Goal: Task Accomplishment & Management: Use online tool/utility

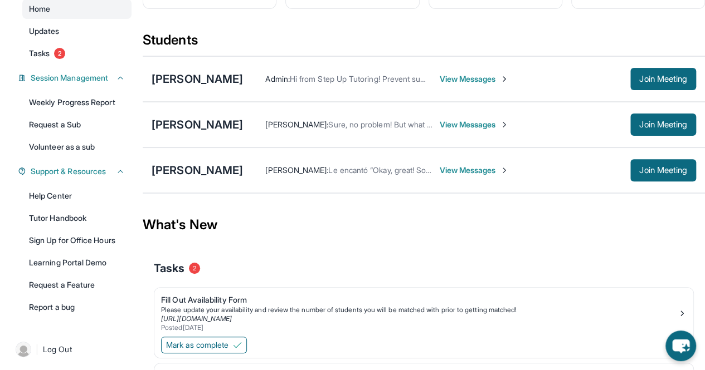
scroll to position [240, 0]
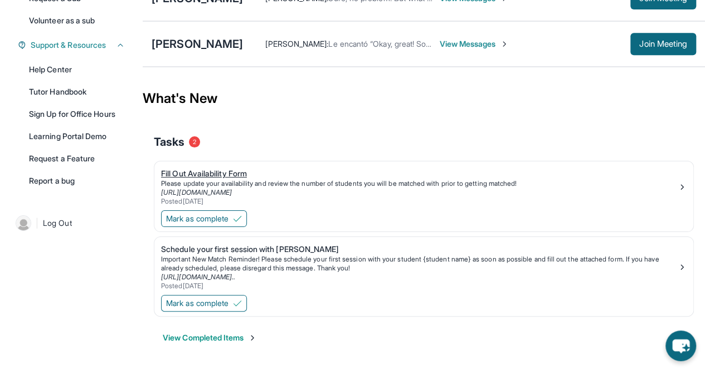
click at [211, 173] on div "Fill Out Availability Form" at bounding box center [419, 173] width 516 height 11
click at [256, 126] on div "Tasks 2" at bounding box center [424, 142] width 540 height 38
click at [202, 169] on link "Fill Out Availability Form Please update your availability and review the numbe…" at bounding box center [423, 185] width 539 height 47
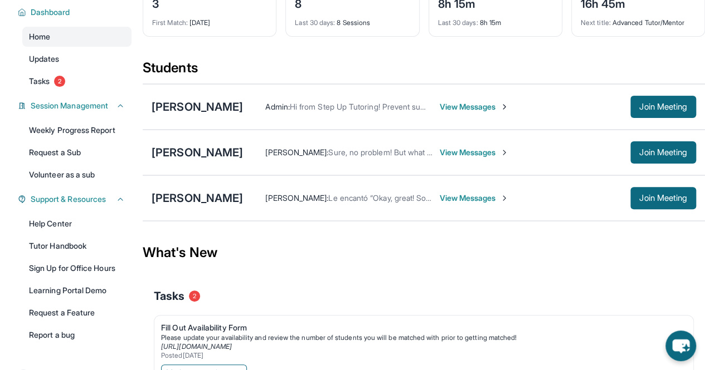
scroll to position [79, 0]
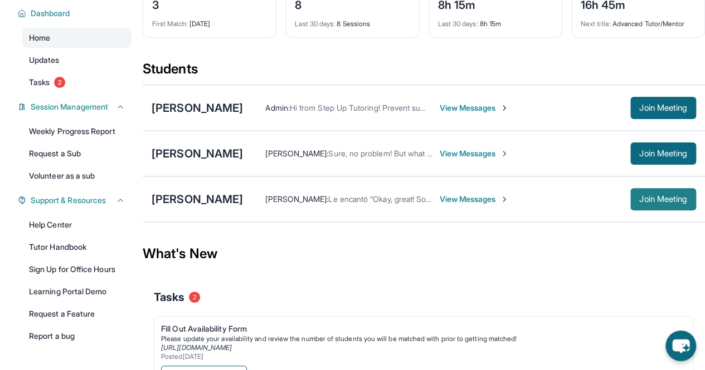
click at [654, 198] on button "Join Meeting" at bounding box center [663, 199] width 66 height 22
click at [641, 111] on span "Join Meeting" at bounding box center [663, 108] width 48 height 7
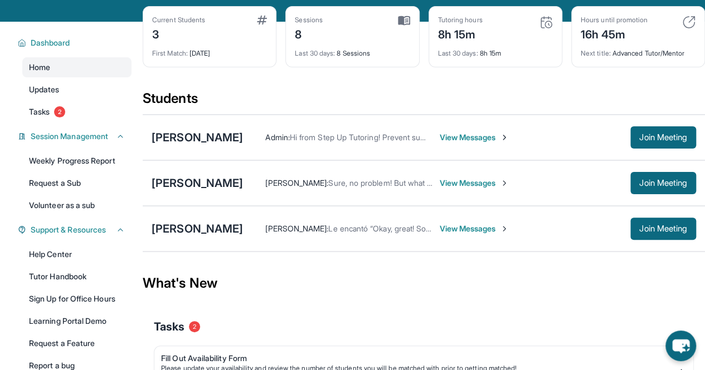
scroll to position [51, 0]
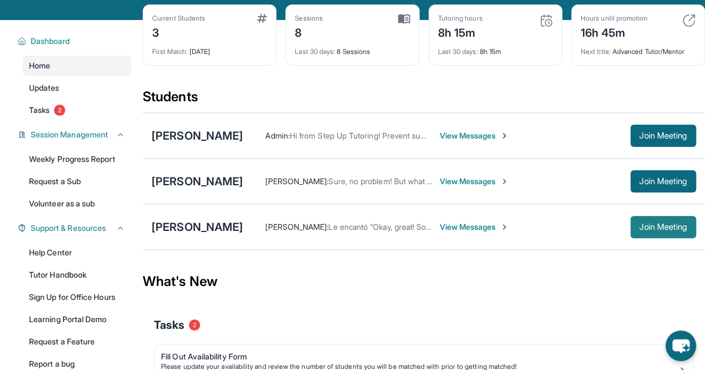
click at [642, 231] on span "Join Meeting" at bounding box center [663, 227] width 48 height 7
click at [205, 232] on div "[PERSON_NAME]" at bounding box center [196, 227] width 91 height 16
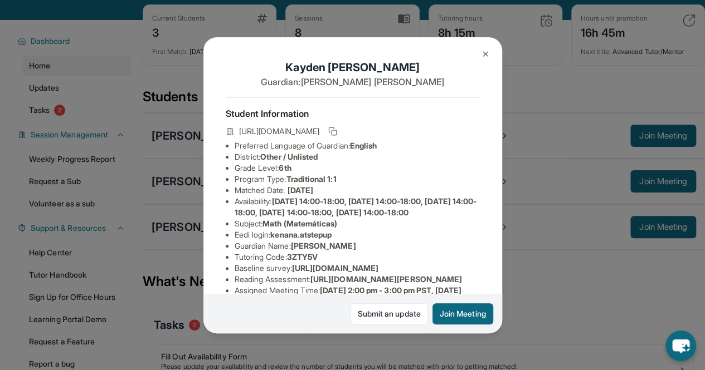
scroll to position [24, 0]
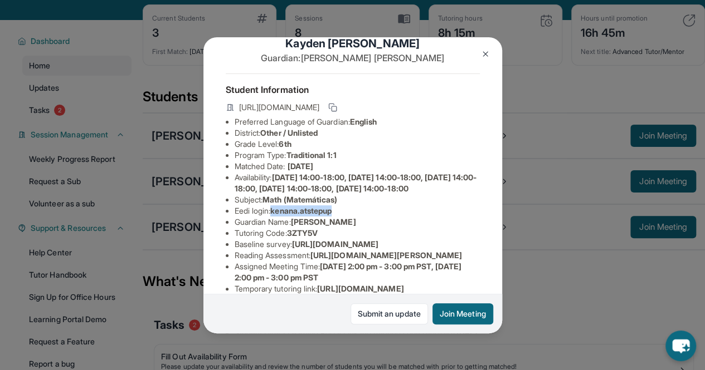
copy span "kenana.atstepup"
drag, startPoint x: 274, startPoint y: 229, endPoint x: 341, endPoint y: 232, distance: 67.5
click at [341, 217] on li "Eedi login : kenana.atstepup" at bounding box center [356, 211] width 245 height 11
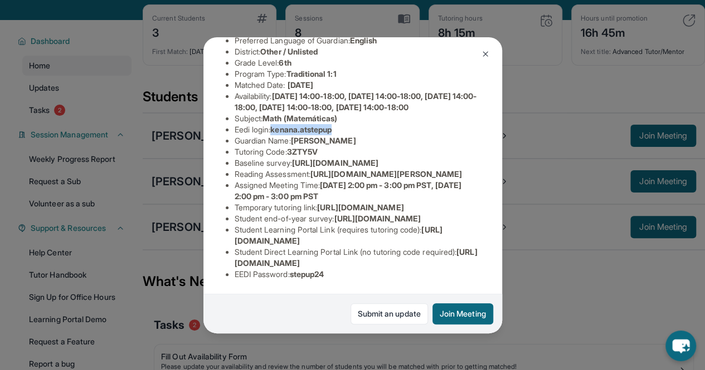
scroll to position [256, 0]
copy span "stepup24"
drag, startPoint x: 296, startPoint y: 266, endPoint x: 335, endPoint y: 270, distance: 39.2
click at [335, 270] on li "EEDI Password : stepup24" at bounding box center [356, 274] width 245 height 11
click at [209, 25] on div "Kayden Louis Guardian: Alethia Hinds Student Information https://student-portal…" at bounding box center [352, 185] width 705 height 370
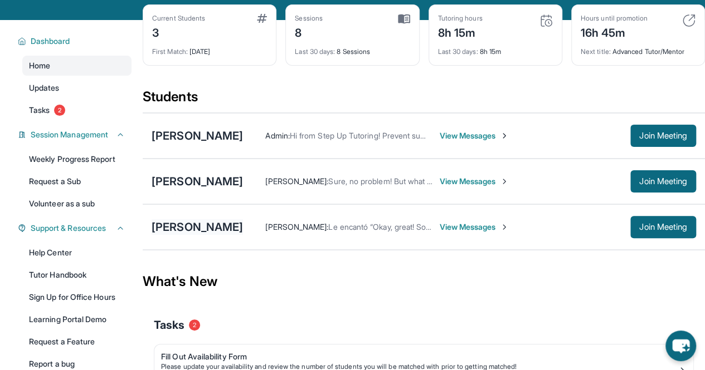
click at [201, 232] on div "[PERSON_NAME]" at bounding box center [196, 227] width 91 height 16
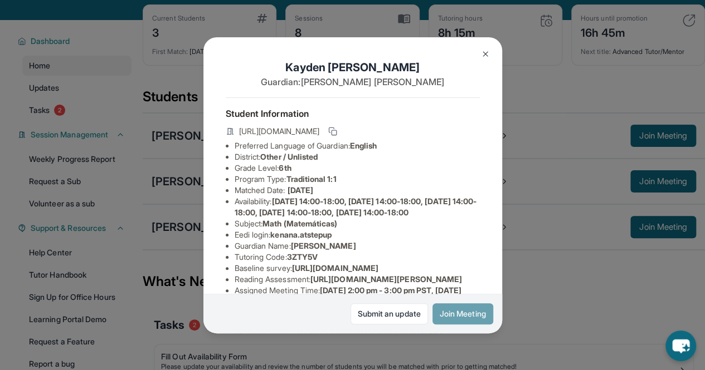
click at [451, 316] on button "Join Meeting" at bounding box center [462, 314] width 61 height 21
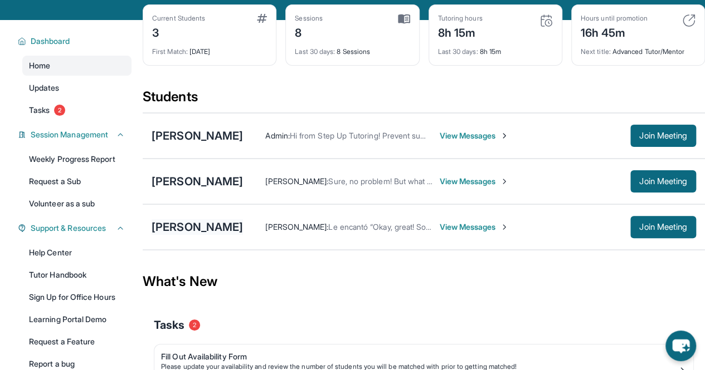
click at [194, 235] on div "[PERSON_NAME]" at bounding box center [196, 227] width 91 height 16
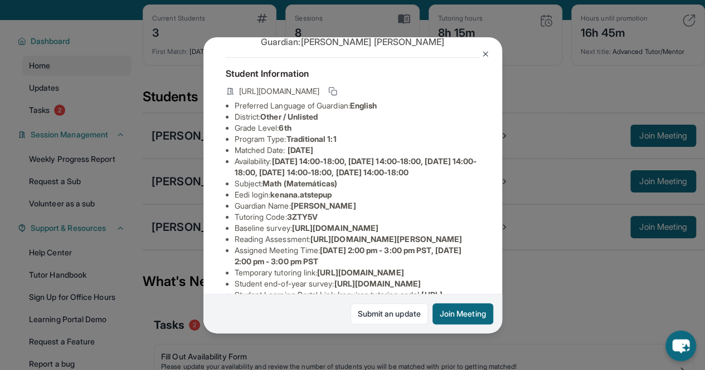
scroll to position [41, 0]
copy span "kenana.atstepup"
drag, startPoint x: 278, startPoint y: 212, endPoint x: 367, endPoint y: 218, distance: 89.3
click at [367, 200] on li "Eedi login : kenana.atstepup" at bounding box center [356, 194] width 245 height 11
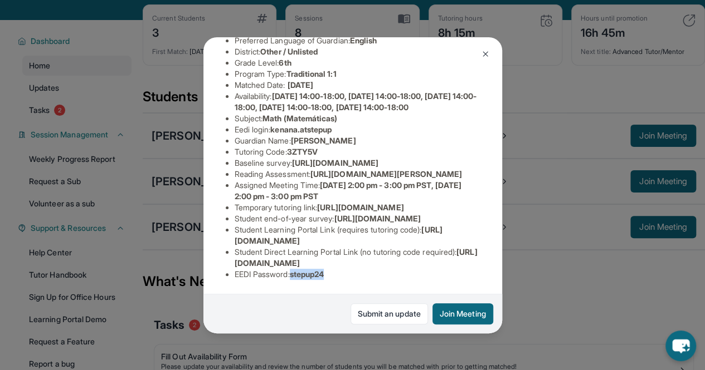
copy span "stepup24"
drag, startPoint x: 294, startPoint y: 265, endPoint x: 342, endPoint y: 266, distance: 48.5
click at [342, 269] on li "EEDI Password : stepup24" at bounding box center [356, 274] width 245 height 11
click at [526, 86] on div "Kayden Louis Guardian: Alethia Hinds Student Information https://student-portal…" at bounding box center [352, 185] width 705 height 370
